Goal: Understand process/instructions

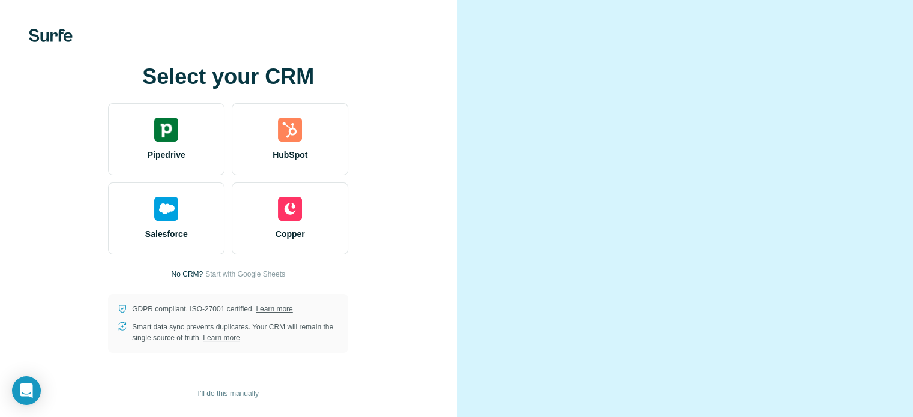
click at [440, 67] on div "Select your CRM Pipedrive HubSpot Salesforce Copper No CRM? Start with Google S…" at bounding box center [228, 208] width 457 height 417
click at [230, 394] on span "I’ll do this manually" at bounding box center [228, 393] width 61 height 11
